Goal: Task Accomplishment & Management: Use online tool/utility

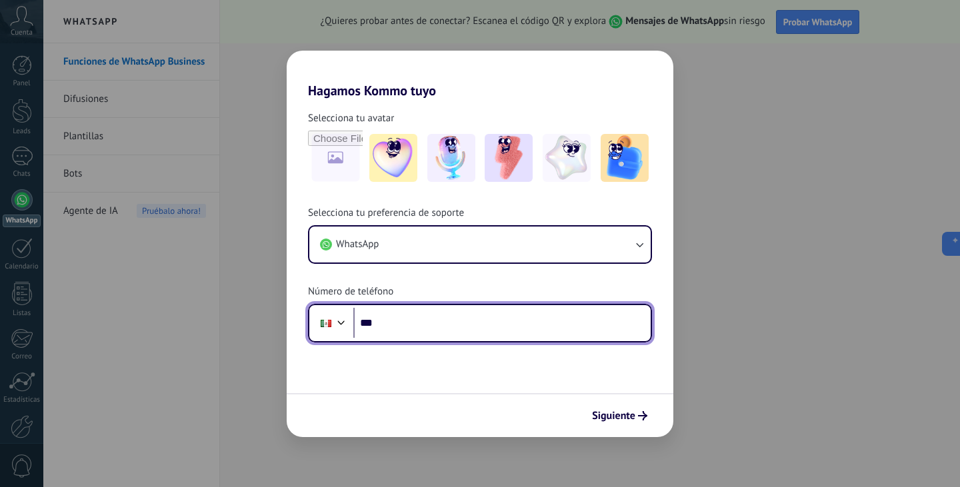
click at [492, 322] on input "***" at bounding box center [501, 323] width 297 height 31
type input "**********"
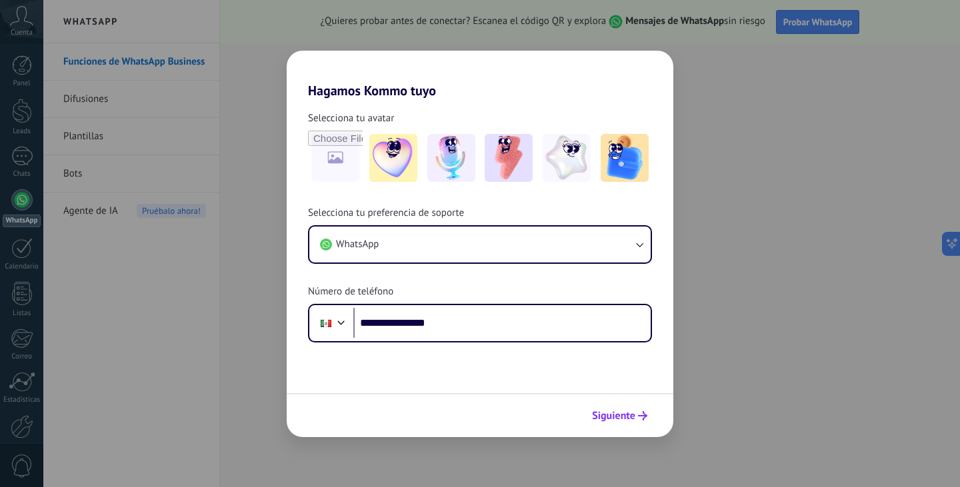
click at [620, 418] on span "Siguiente" at bounding box center [613, 415] width 43 height 9
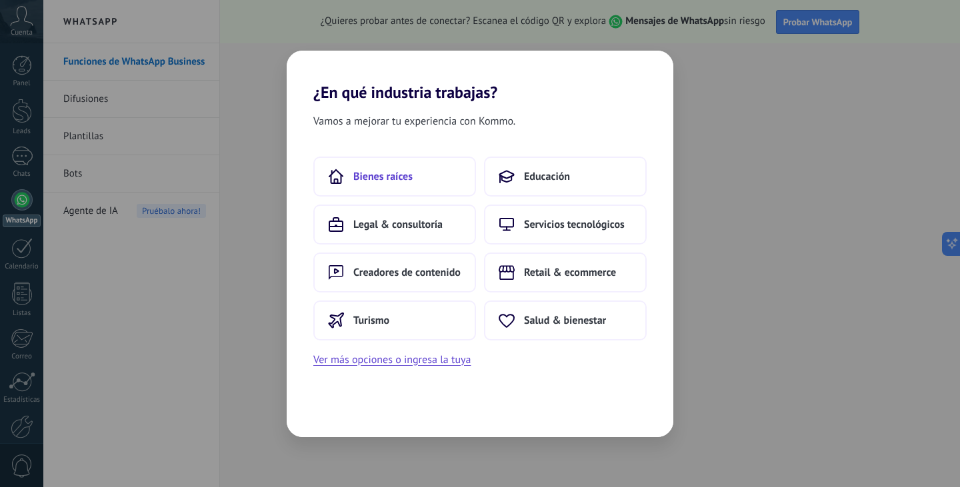
click at [405, 181] on span "Bienes raíces" at bounding box center [382, 176] width 59 height 13
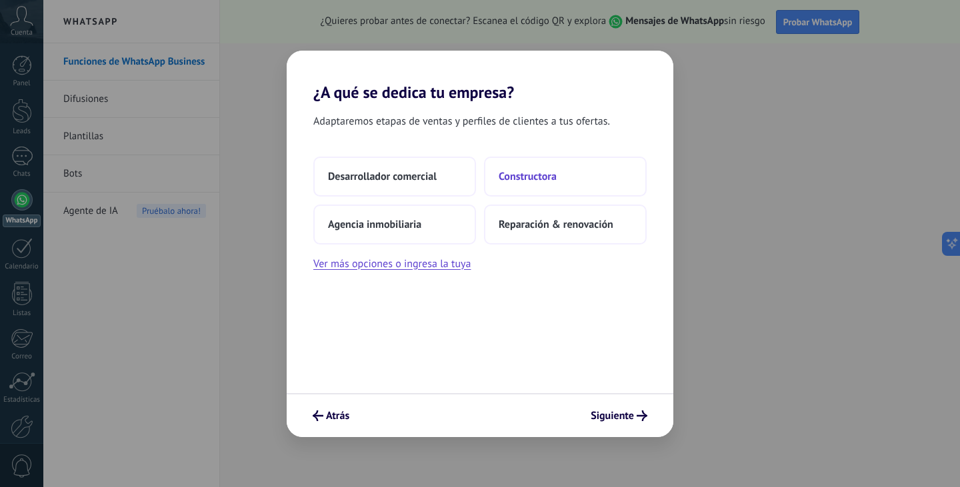
click at [559, 171] on button "Constructora" at bounding box center [565, 177] width 163 height 40
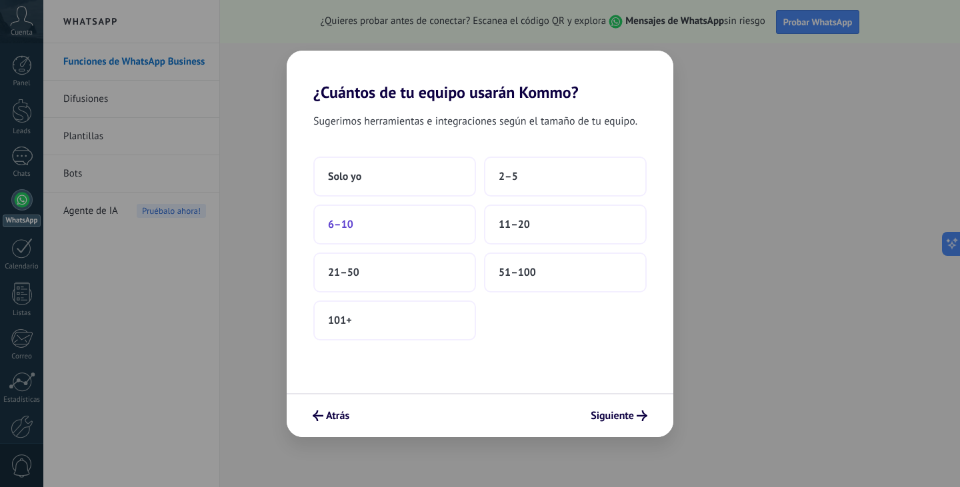
click at [395, 225] on button "6–10" at bounding box center [394, 225] width 163 height 40
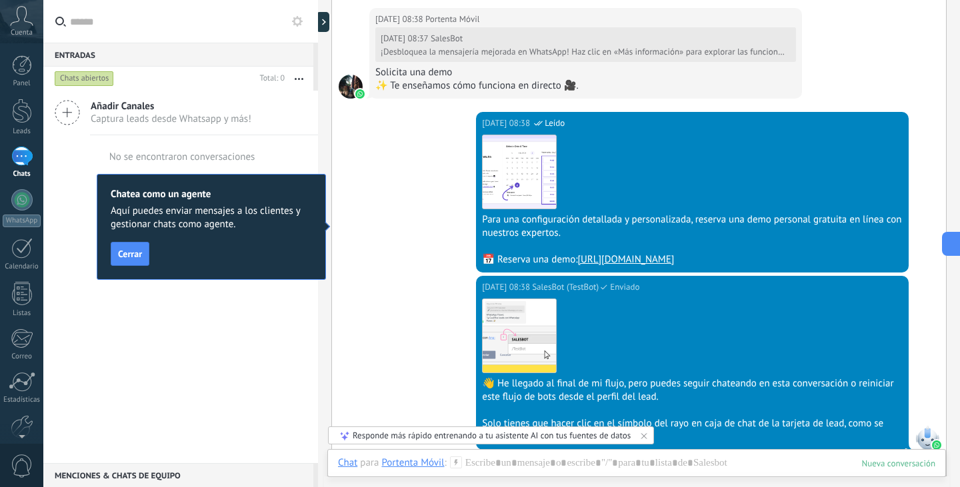
scroll to position [810, 0]
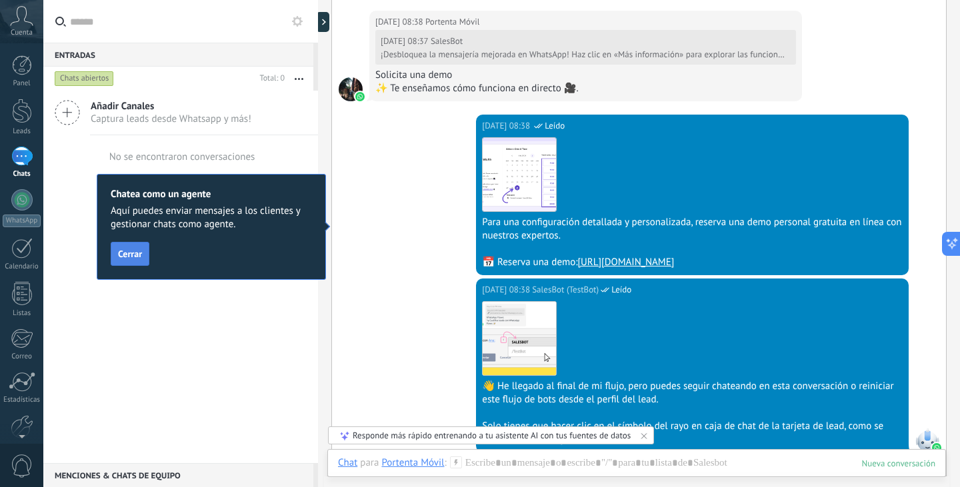
click at [135, 247] on button "Cerrar" at bounding box center [130, 254] width 39 height 24
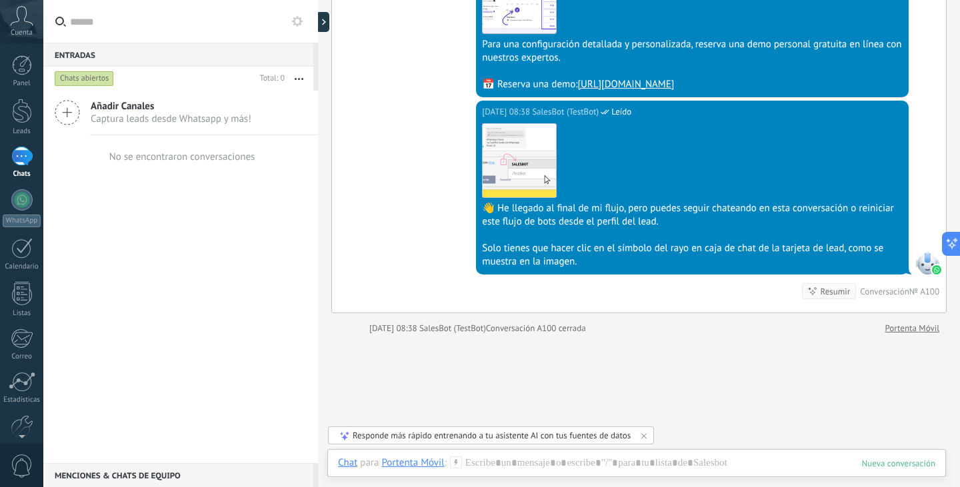
scroll to position [989, 0]
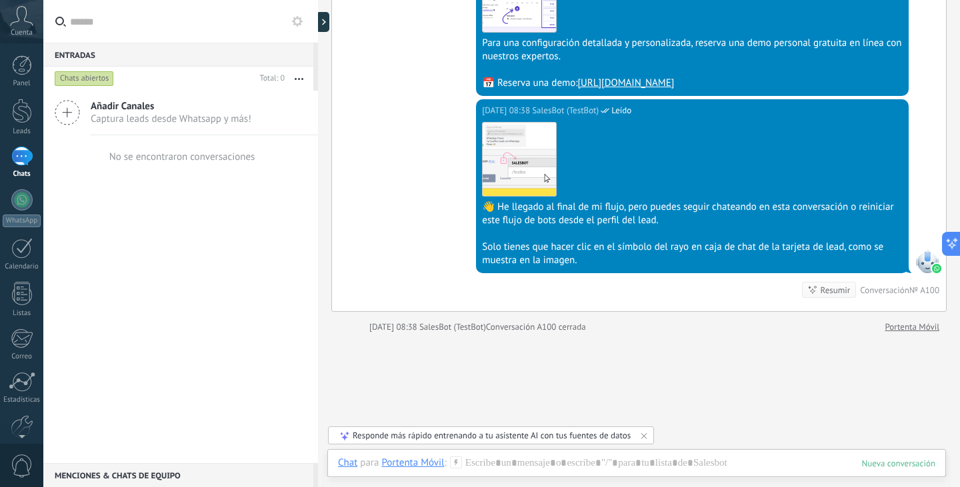
click at [636, 77] on link "[URL][DOMAIN_NAME]" at bounding box center [626, 83] width 97 height 13
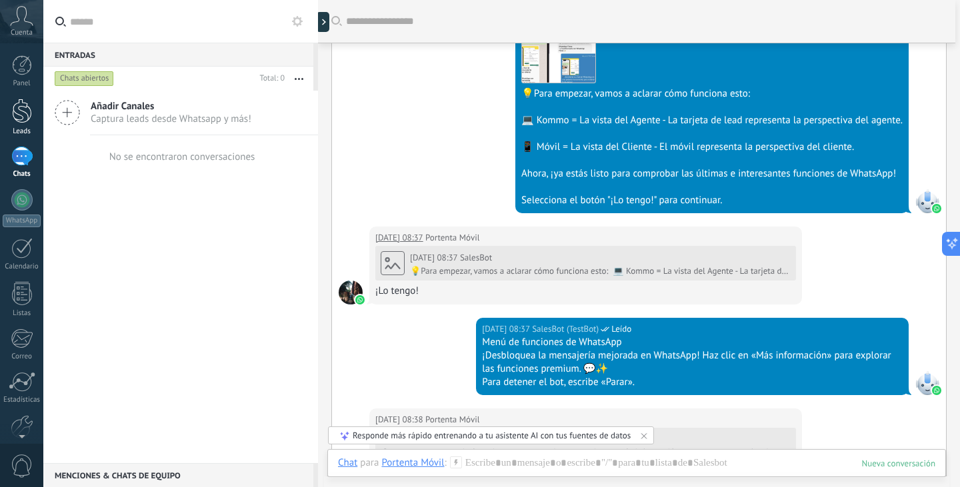
scroll to position [395, 0]
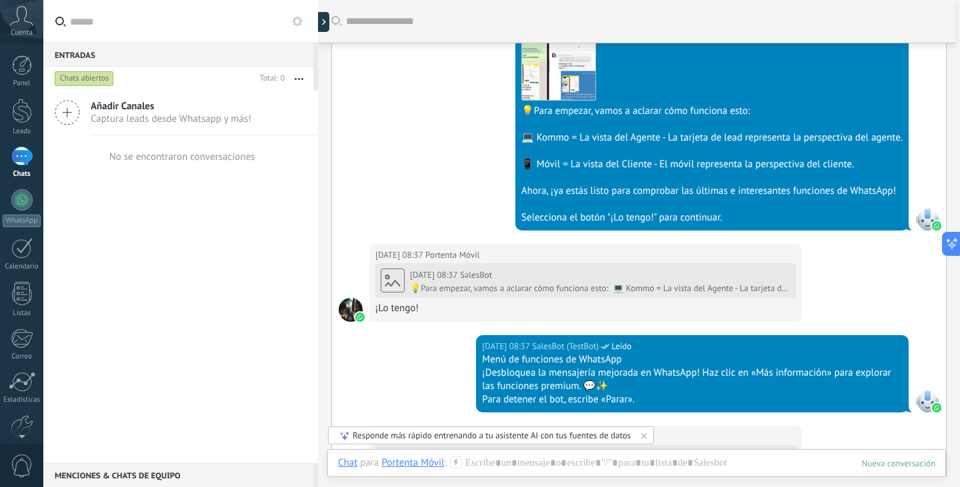
click at [19, 27] on div "Cuenta" at bounding box center [21, 21] width 43 height 43
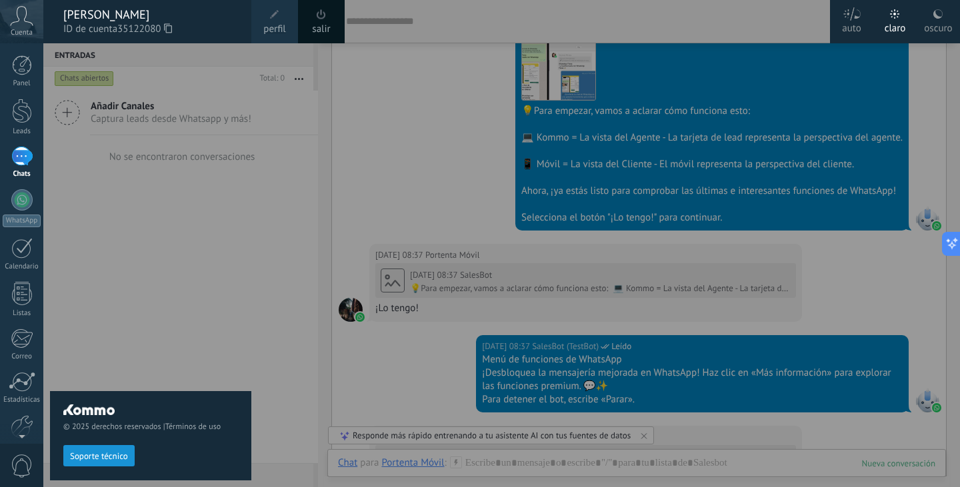
click at [171, 32] on icon at bounding box center [168, 28] width 8 height 10
click at [867, 285] on div at bounding box center [523, 243] width 960 height 487
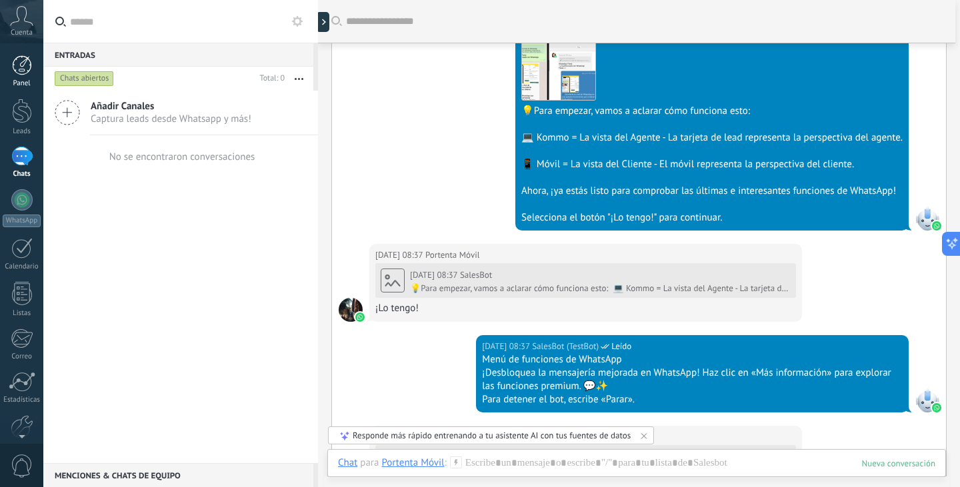
click at [20, 75] on div at bounding box center [22, 65] width 20 height 20
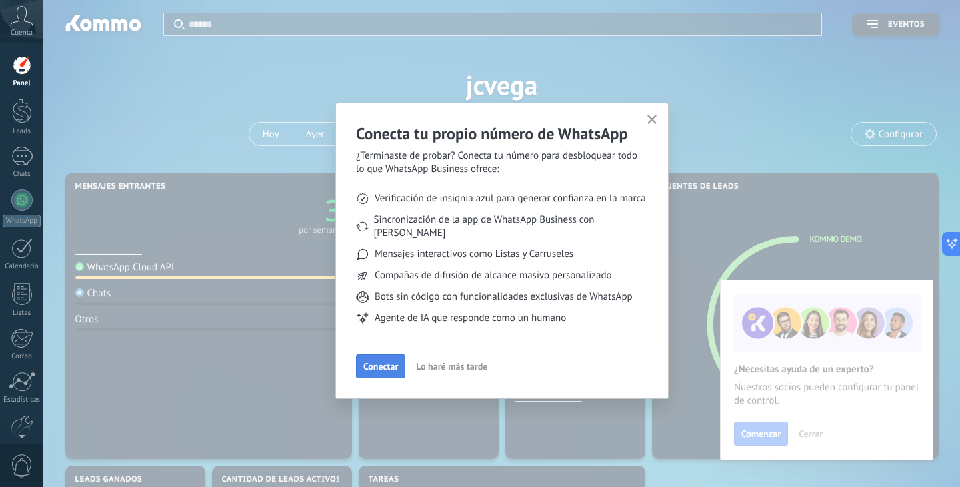
click at [389, 362] on span "Conectar" at bounding box center [380, 366] width 35 height 9
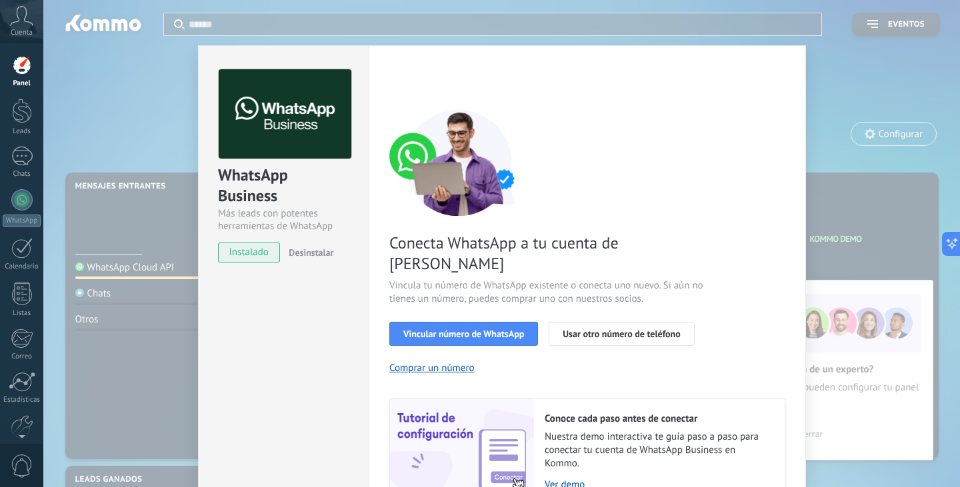
click at [238, 252] on span "instalado" at bounding box center [249, 253] width 61 height 20
click at [808, 65] on div "WhatsApp Business Más leads con potentes herramientas de WhatsApp instalado Des…" at bounding box center [501, 243] width 917 height 487
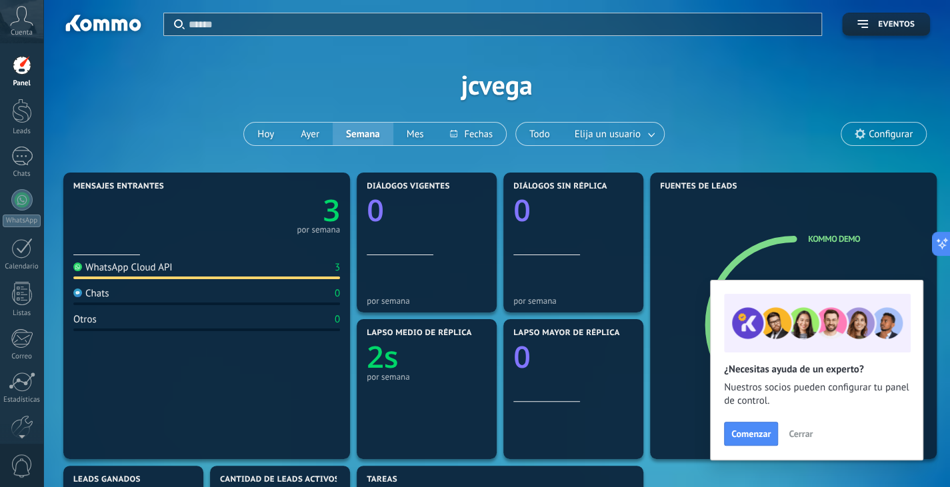
click at [32, 18] on icon at bounding box center [21, 16] width 23 height 20
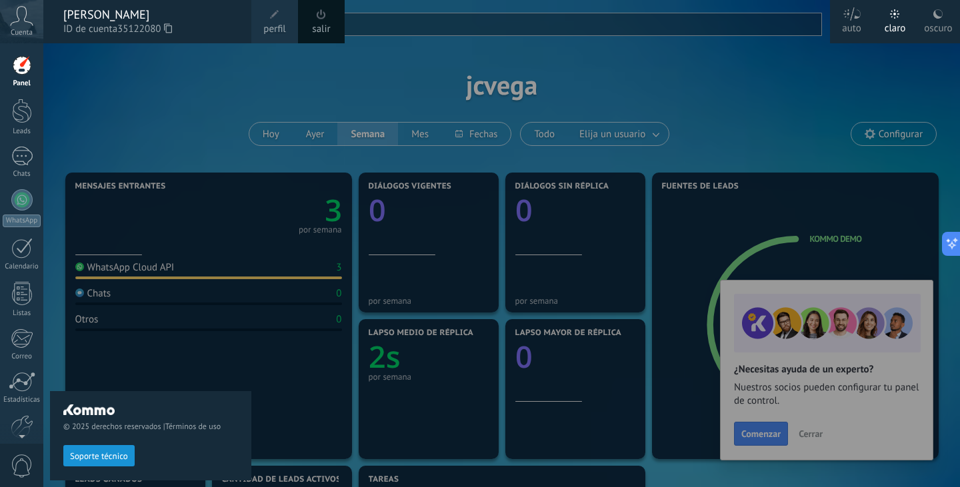
click at [765, 437] on div at bounding box center [523, 243] width 960 height 487
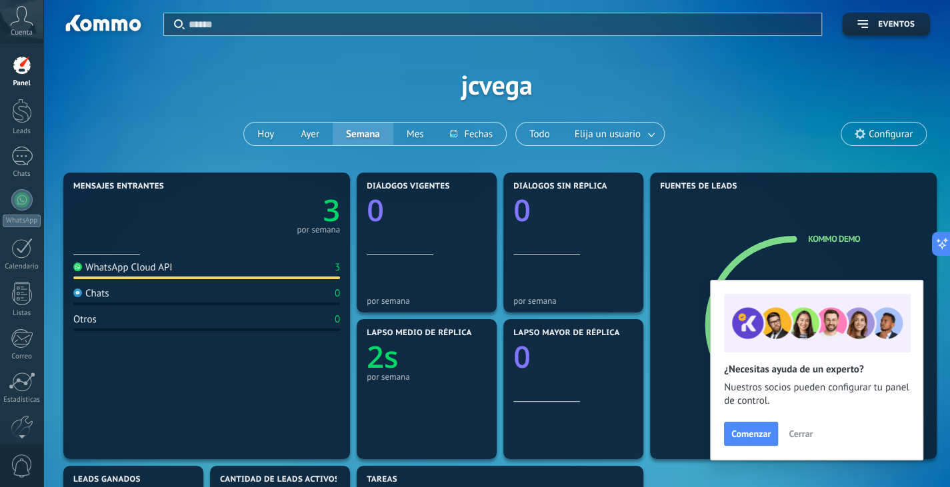
click at [488, 95] on div "Aplicar Eventos [PERSON_NAME][DATE] [DATE] Semana Mes Todo Elija un usuario Con…" at bounding box center [496, 84] width 867 height 169
click at [757, 437] on span "Comenzar" at bounding box center [750, 433] width 39 height 9
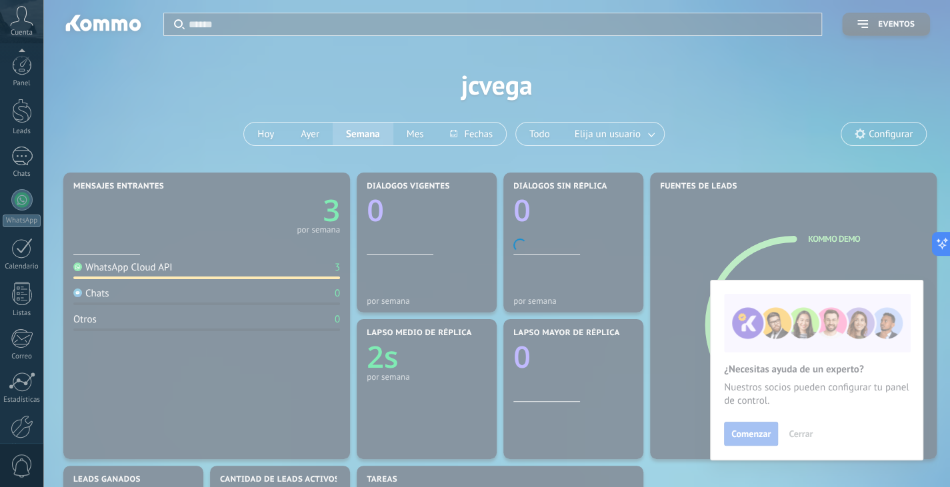
scroll to position [66, 0]
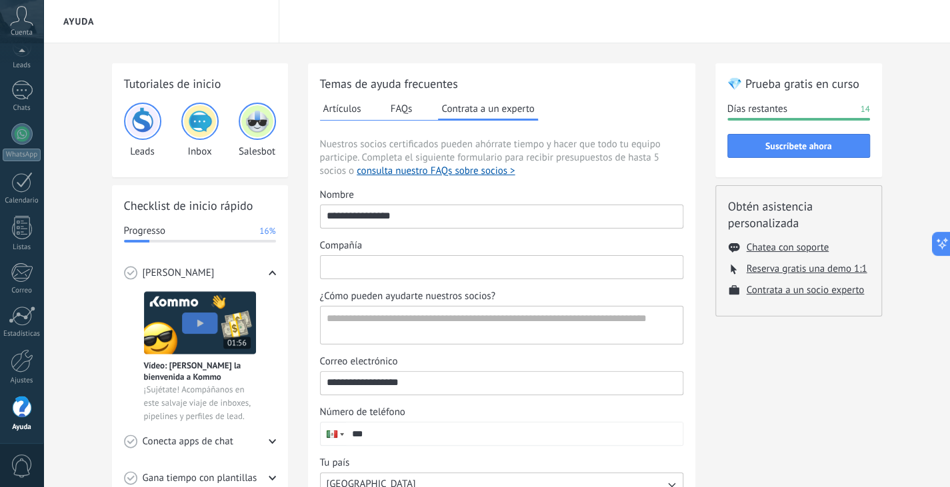
click at [510, 269] on input "Compañía" at bounding box center [502, 266] width 362 height 21
type input "********"
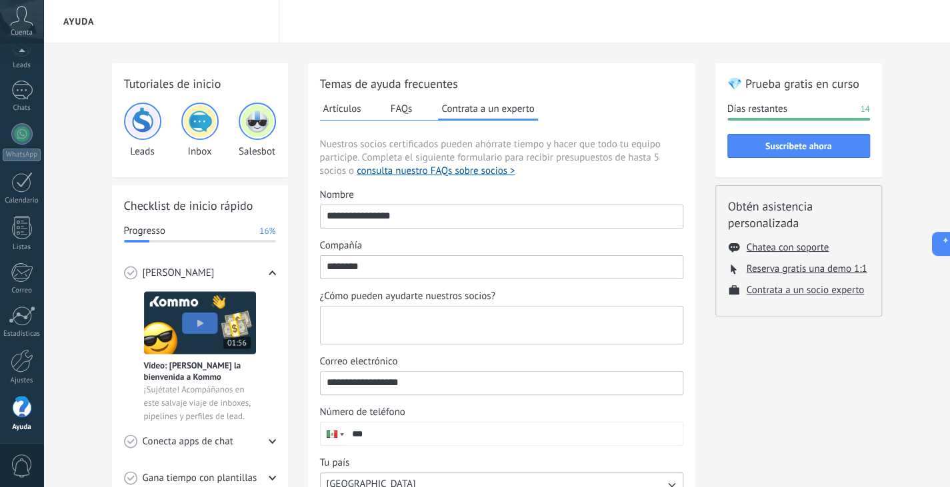
click at [401, 319] on textarea "¿Cómo pueden ayudarte nuestros socios?" at bounding box center [500, 325] width 359 height 37
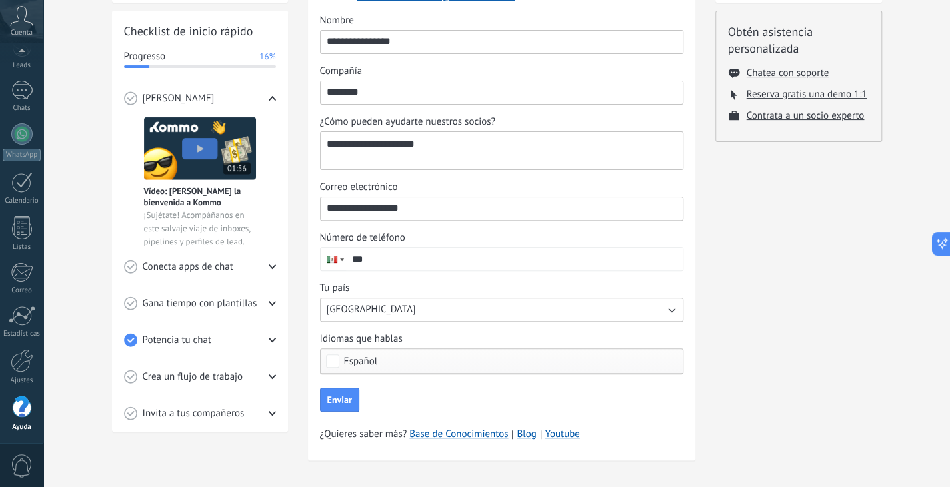
scroll to position [182, 0]
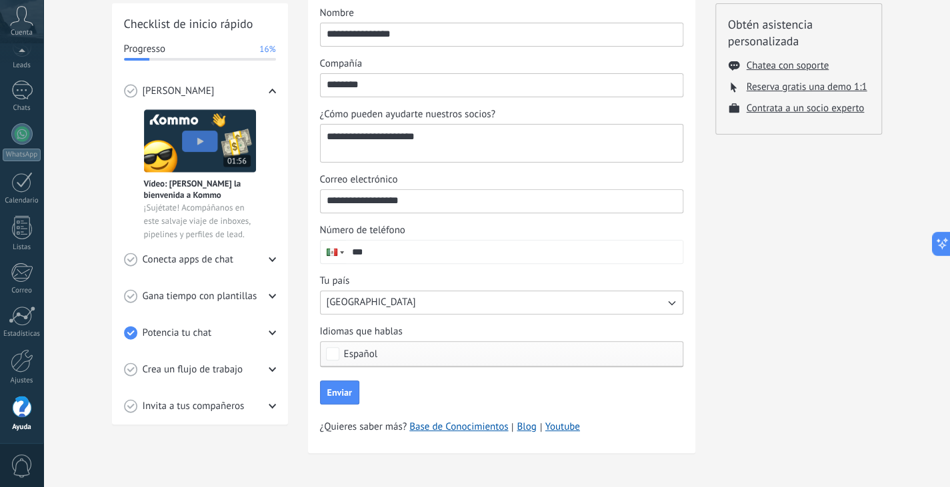
type textarea "**********"
click at [421, 250] on input "***" at bounding box center [514, 252] width 337 height 23
type input "**********"
click at [355, 391] on button "Enviar" at bounding box center [339, 393] width 39 height 24
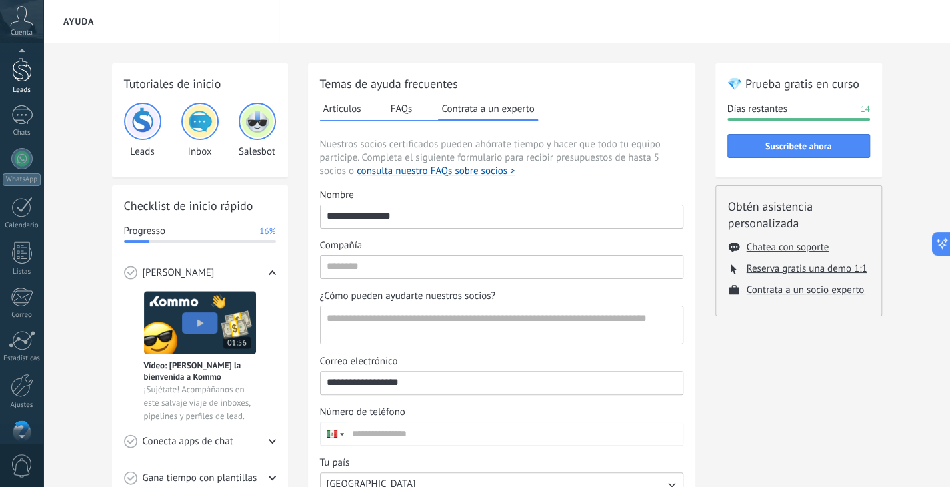
scroll to position [37, 0]
click at [23, 85] on div at bounding box center [22, 73] width 20 height 25
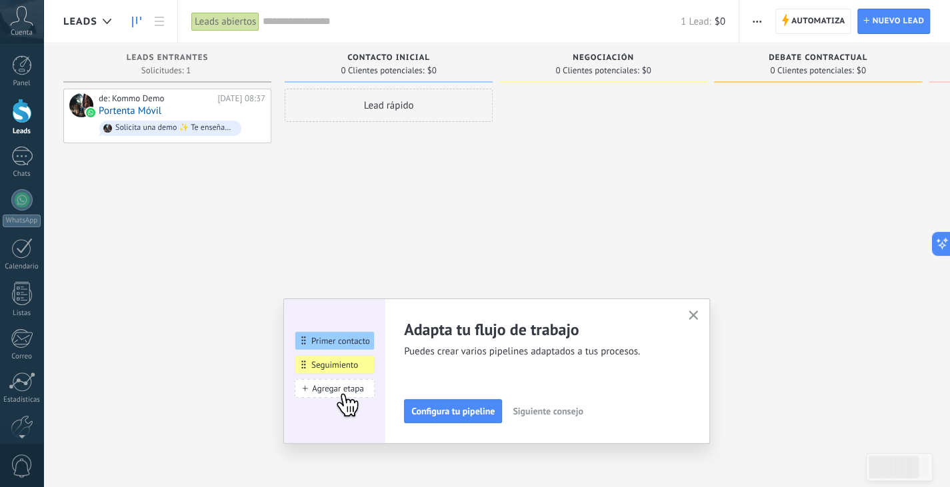
click at [552, 411] on span "Siguiente consejo" at bounding box center [548, 411] width 70 height 9
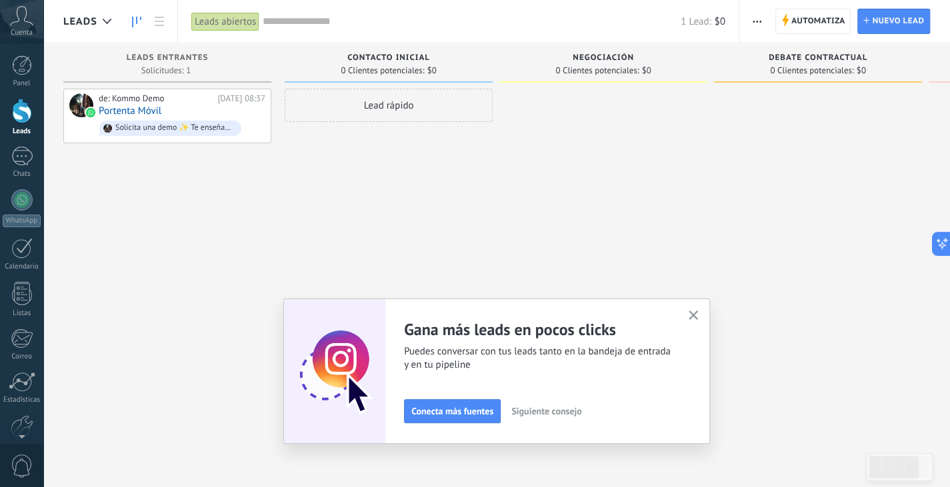
click at [560, 415] on span "Siguiente consejo" at bounding box center [546, 411] width 70 height 9
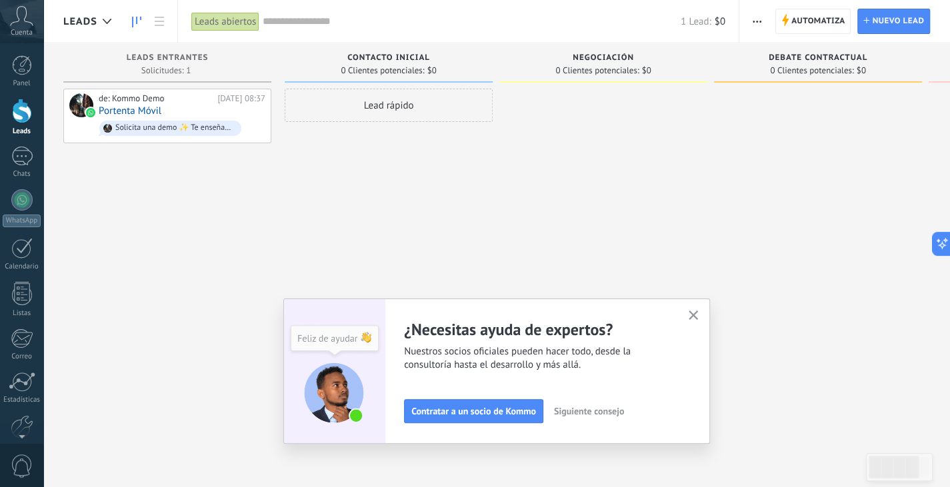
click at [611, 405] on button "Siguiente consejo" at bounding box center [589, 411] width 82 height 20
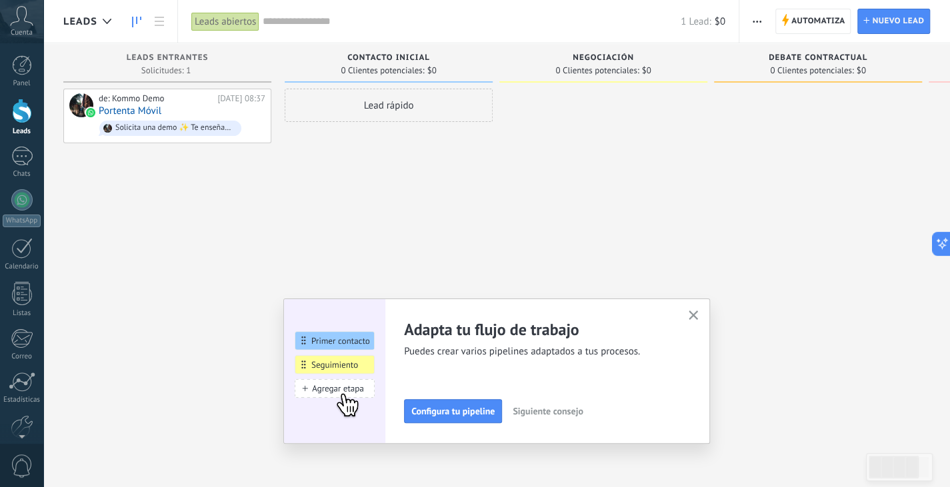
click at [570, 413] on span "Siguiente consejo" at bounding box center [548, 411] width 70 height 9
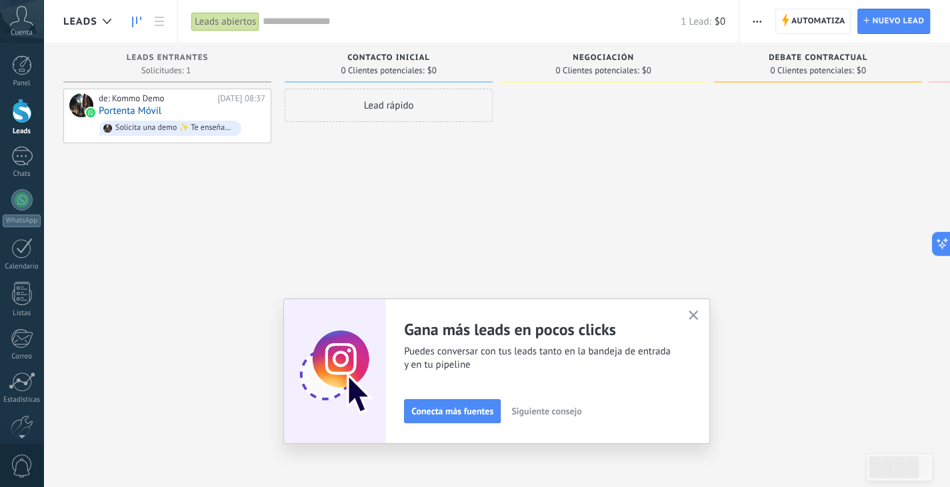
click at [689, 317] on div "Adapta tu flujo de trabajo Puedes crear varios pipelines adaptados a tus proces…" at bounding box center [496, 371] width 427 height 145
click at [695, 315] on icon "button" at bounding box center [694, 316] width 10 height 10
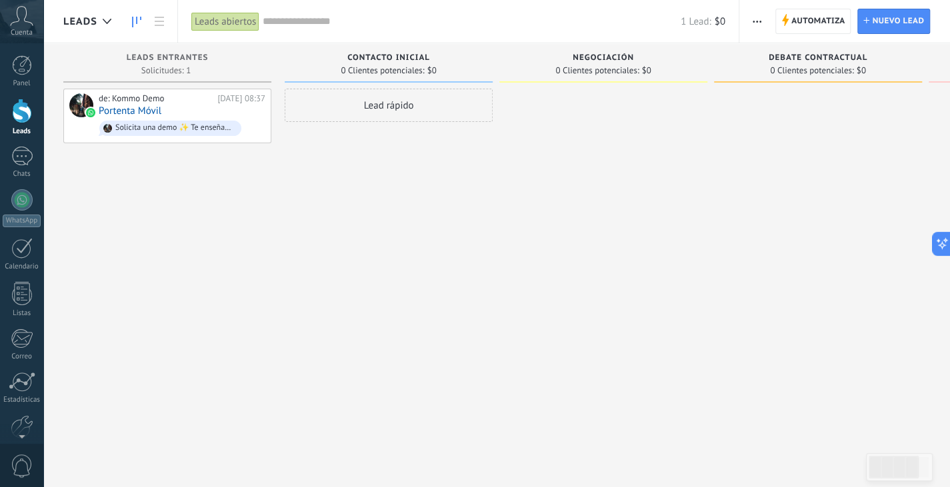
click at [757, 23] on span "button" at bounding box center [757, 21] width 9 height 25
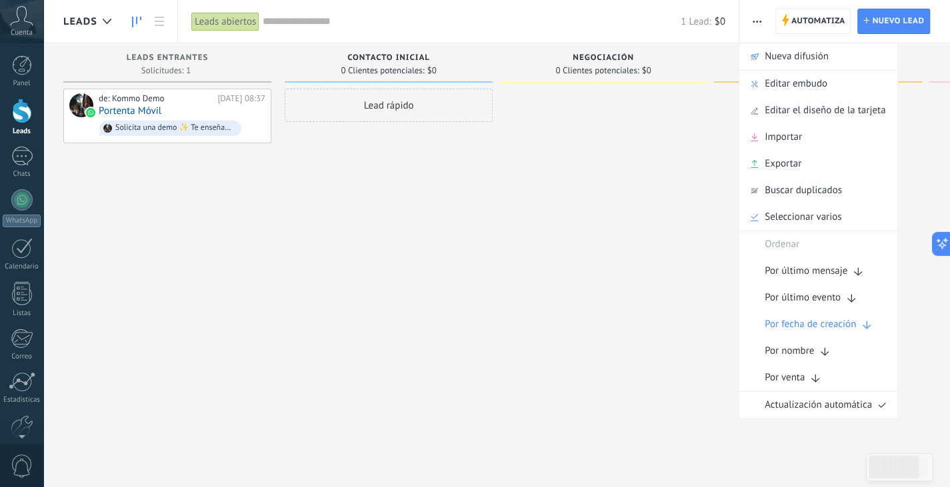
click at [401, 269] on div "Lead rápido" at bounding box center [389, 245] width 208 height 313
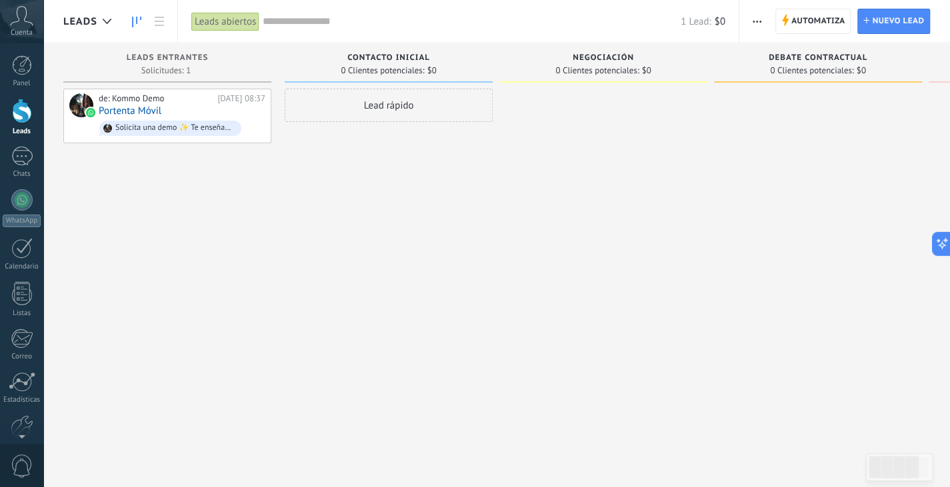
drag, startPoint x: 405, startPoint y: 247, endPoint x: 409, endPoint y: 274, distance: 26.9
click at [409, 274] on div "Lead rápido" at bounding box center [389, 245] width 208 height 313
click at [199, 105] on div "de: Kommo Demo [DATE] 08:37 Portenta Móvil Solicita una demo ✨ Te enseñamos cóm…" at bounding box center [182, 115] width 167 height 45
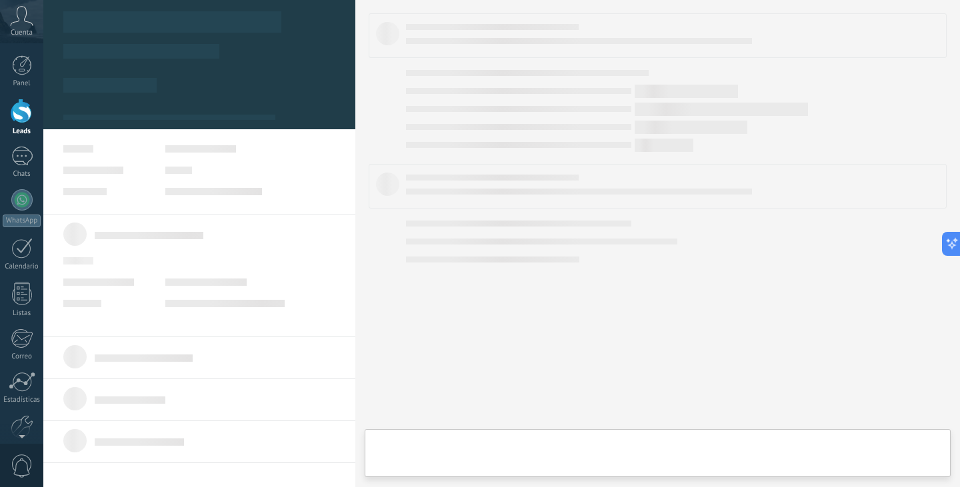
drag, startPoint x: 199, startPoint y: 105, endPoint x: 213, endPoint y: 106, distance: 14.0
click at [213, 106] on div at bounding box center [199, 50] width 312 height 119
type textarea "**********"
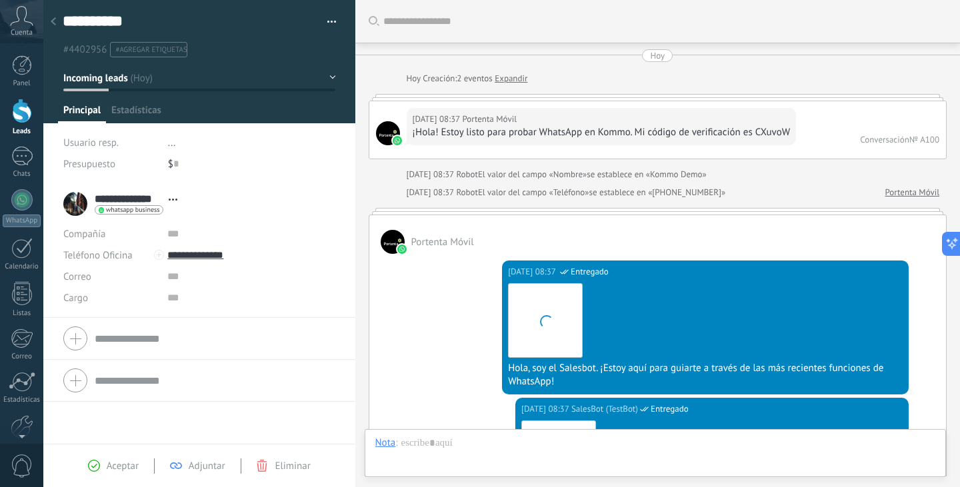
scroll to position [1065, 0]
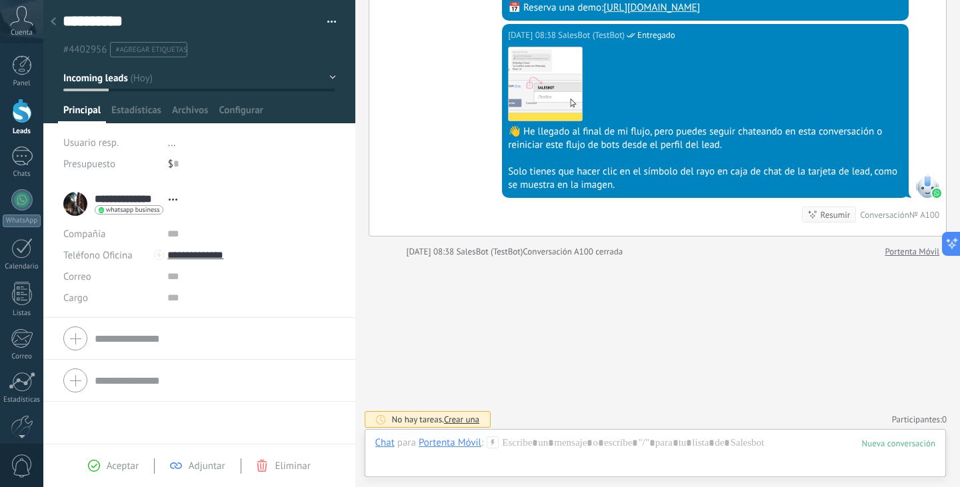
click at [77, 206] on div "**********" at bounding box center [123, 203] width 121 height 33
click at [173, 199] on use at bounding box center [173, 200] width 9 height 2
click at [212, 218] on link "Abrir detalle" at bounding box center [214, 217] width 53 height 13
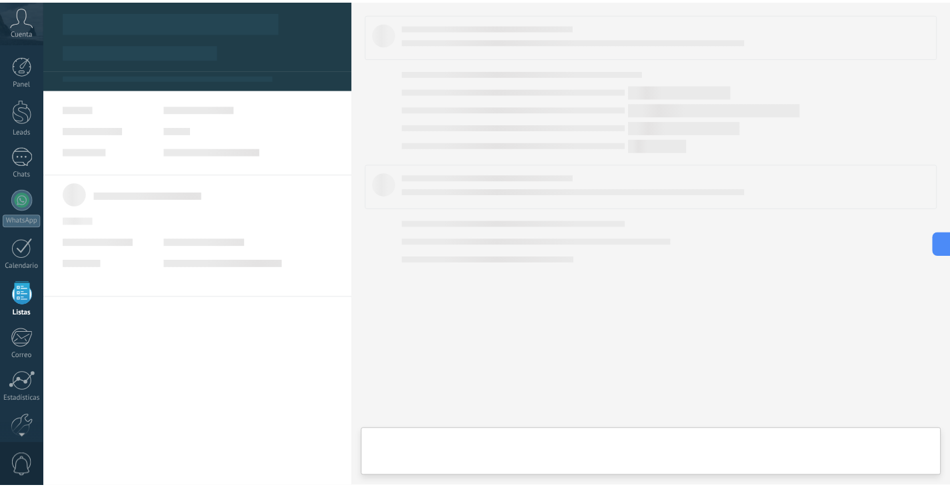
scroll to position [34, 0]
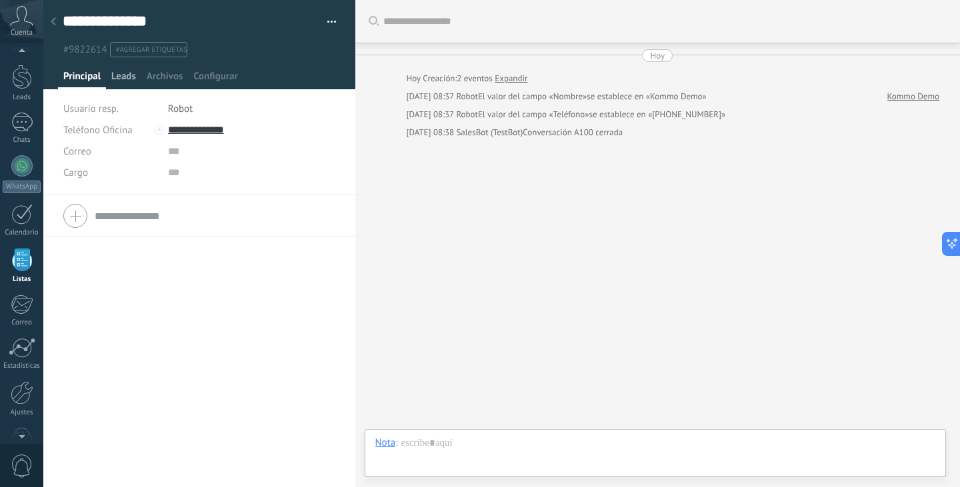
click at [124, 75] on span "Leads" at bounding box center [123, 79] width 25 height 19
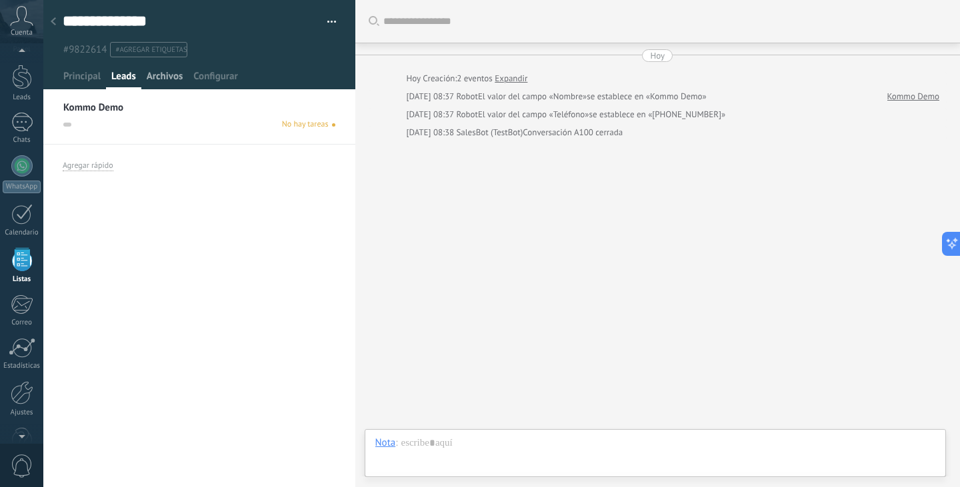
click at [169, 77] on span "Archivos" at bounding box center [165, 79] width 36 height 19
click at [208, 78] on span "Configurar" at bounding box center [215, 79] width 44 height 19
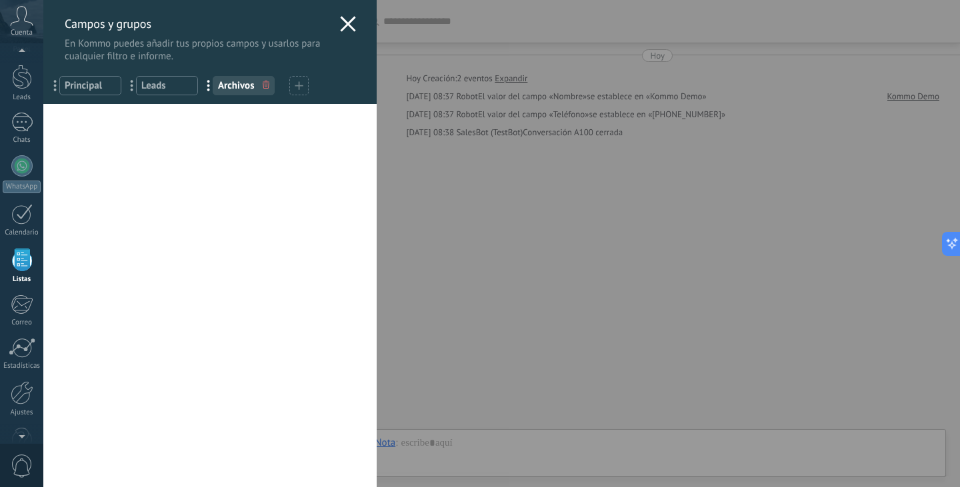
click at [341, 23] on use at bounding box center [347, 23] width 15 height 15
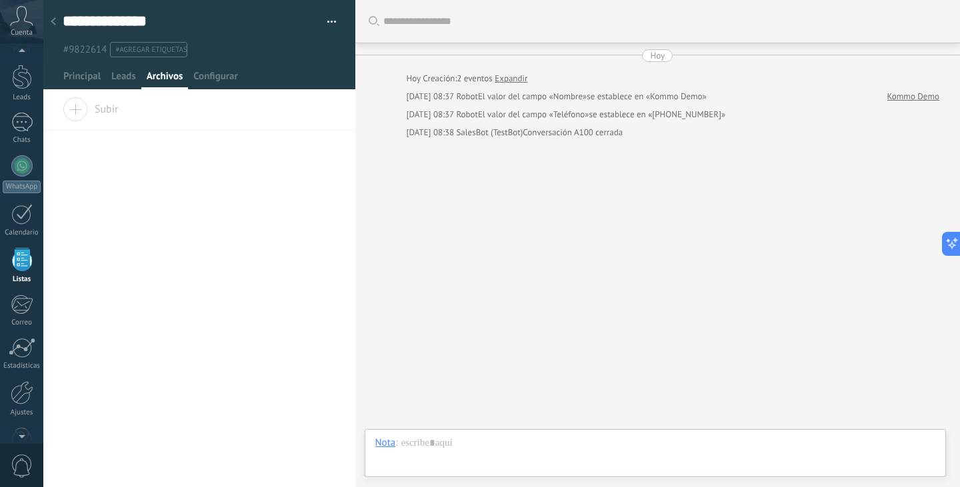
click at [53, 25] on use at bounding box center [53, 21] width 5 height 8
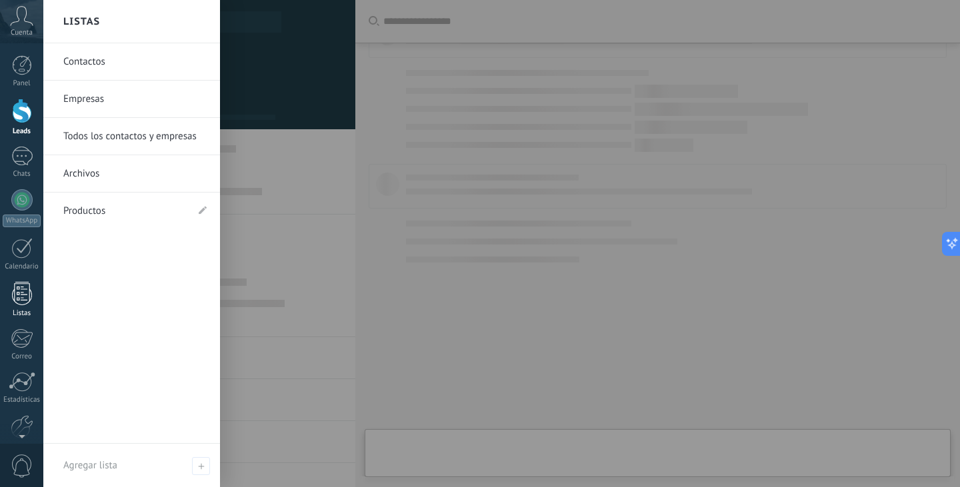
click at [26, 301] on div at bounding box center [22, 293] width 20 height 23
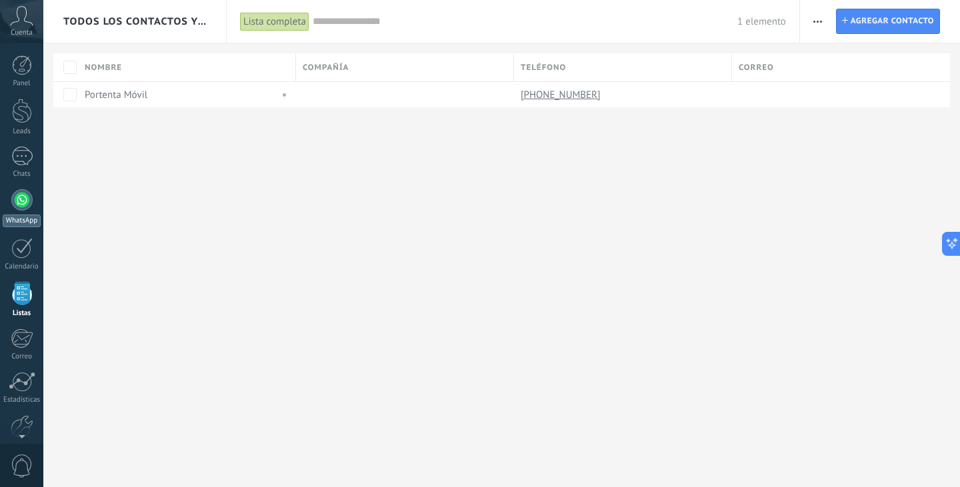
click at [23, 217] on div "WhatsApp" at bounding box center [22, 221] width 38 height 13
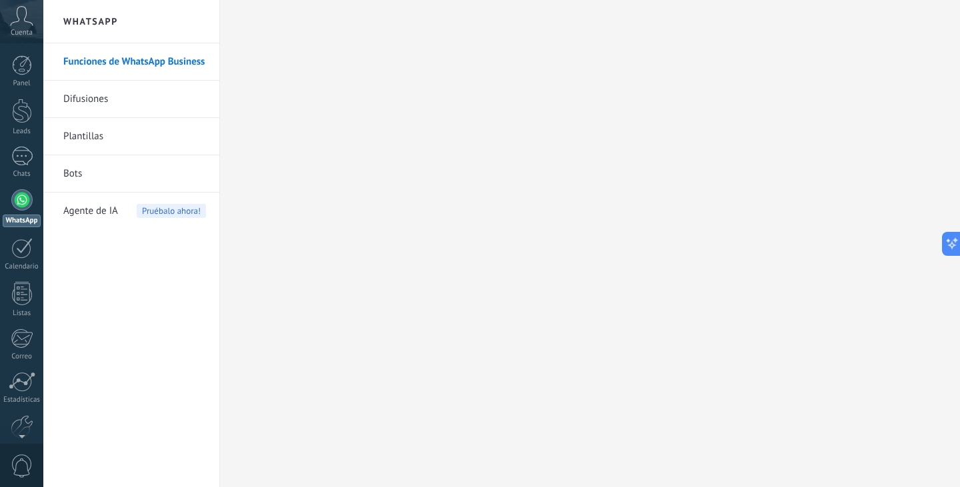
click at [100, 97] on link "Difusiones" at bounding box center [134, 99] width 143 height 37
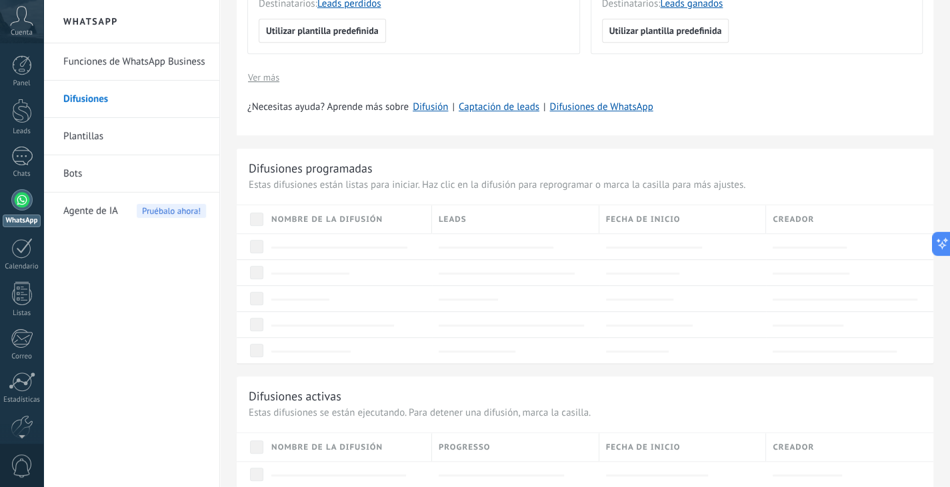
scroll to position [455, 0]
click at [473, 243] on div at bounding box center [515, 246] width 153 height 13
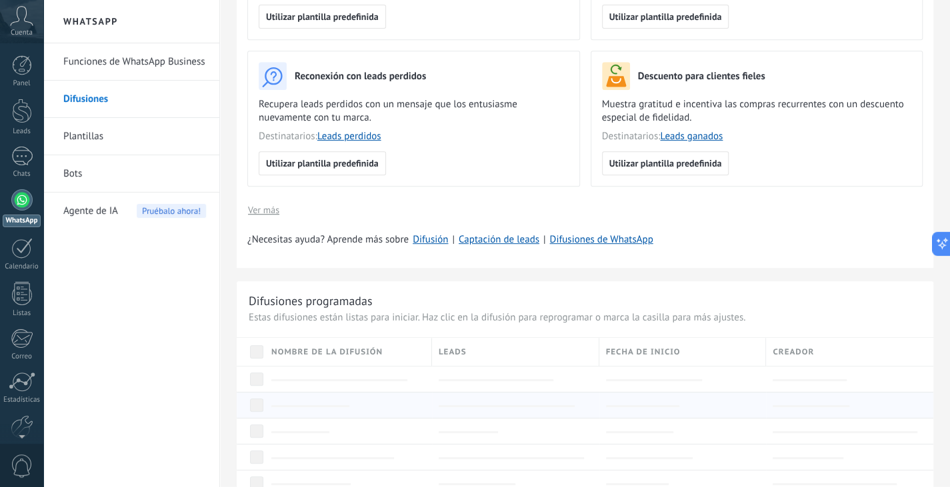
scroll to position [320, 0]
click at [431, 242] on link "Difusión" at bounding box center [430, 241] width 35 height 13
